Goal: Use online tool/utility: Utilize a website feature to perform a specific function

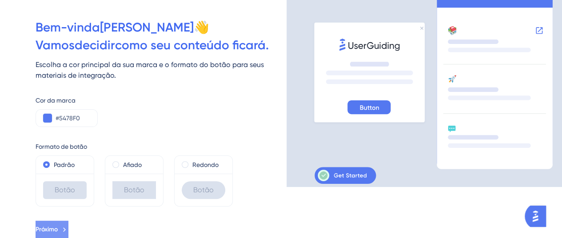
click at [58, 229] on font "Próximo" at bounding box center [47, 230] width 22 height 8
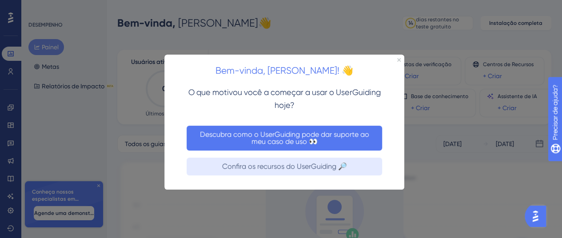
click at [259, 143] on font "Descubra como o UserGuiding pode dar suporte ao meu caso de uso 👀" at bounding box center [285, 138] width 171 height 16
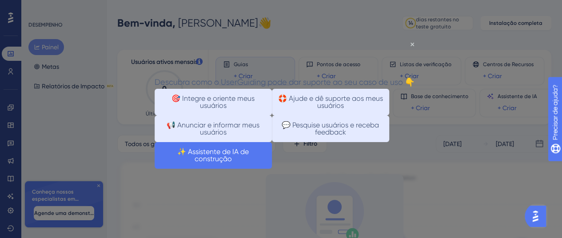
drag, startPoint x: 296, startPoint y: 180, endPoint x: 454, endPoint y: 221, distance: 163.0
click at [251, 163] on font "✨ Assistente de IA de construção" at bounding box center [213, 156] width 73 height 16
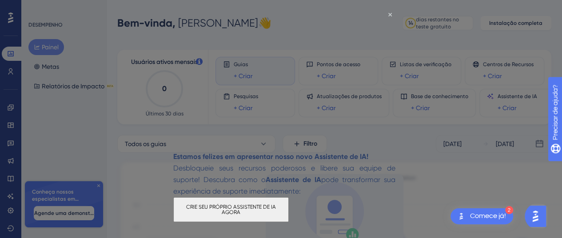
click at [277, 214] on font "CRIE SEU PRÓPRIO ASSISTENTE DE IA AGORA" at bounding box center [231, 210] width 91 height 12
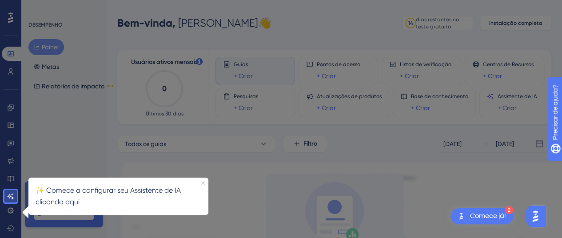
click at [201, 182] on div "✨ Comece a configurar seu Assistente de IA clicando aqui" at bounding box center [118, 196] width 180 height 37
click at [204, 181] on icon "Fechar visualização" at bounding box center [203, 183] width 4 height 4
